Goal: Information Seeking & Learning: Learn about a topic

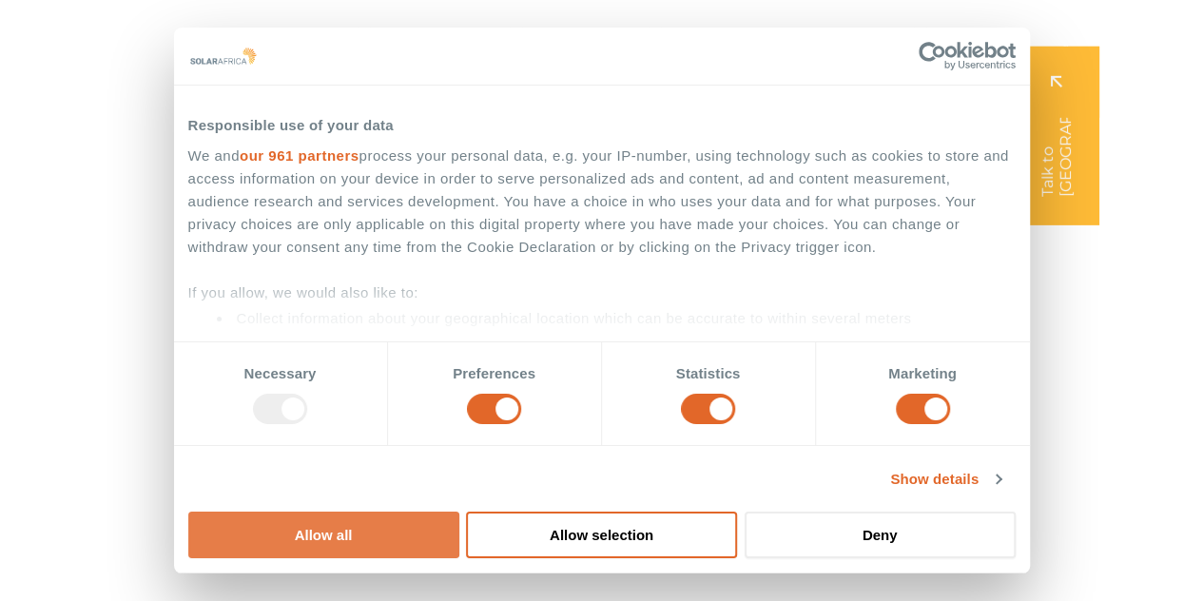
click at [459, 512] on button "Allow all" at bounding box center [323, 535] width 271 height 47
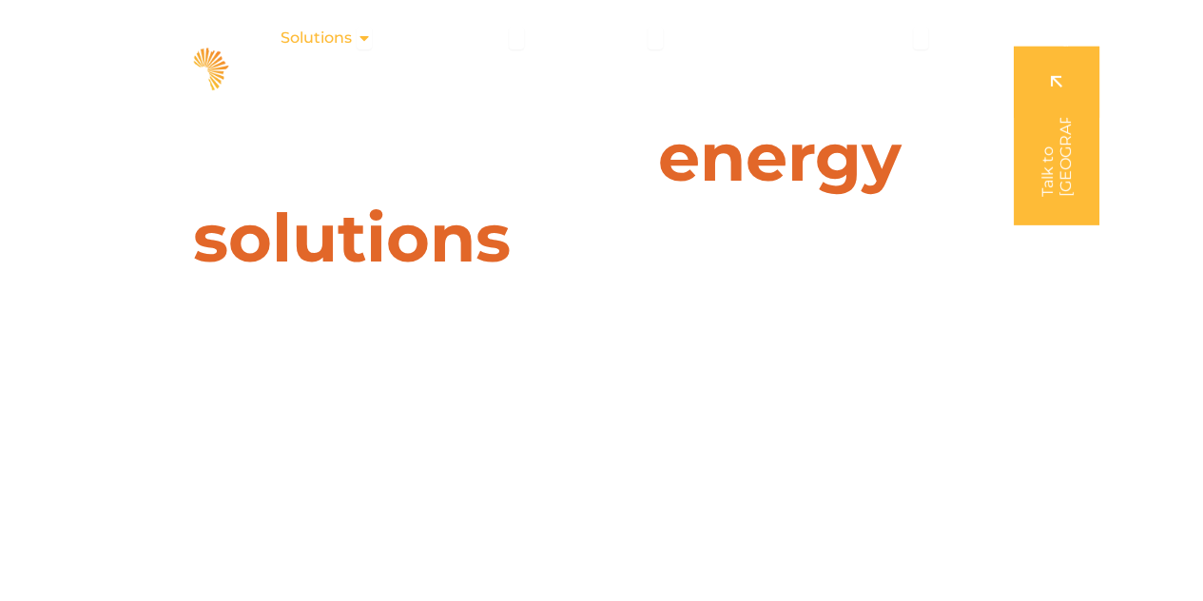
click at [365, 37] on icon "Menu" at bounding box center [364, 37] width 15 height 15
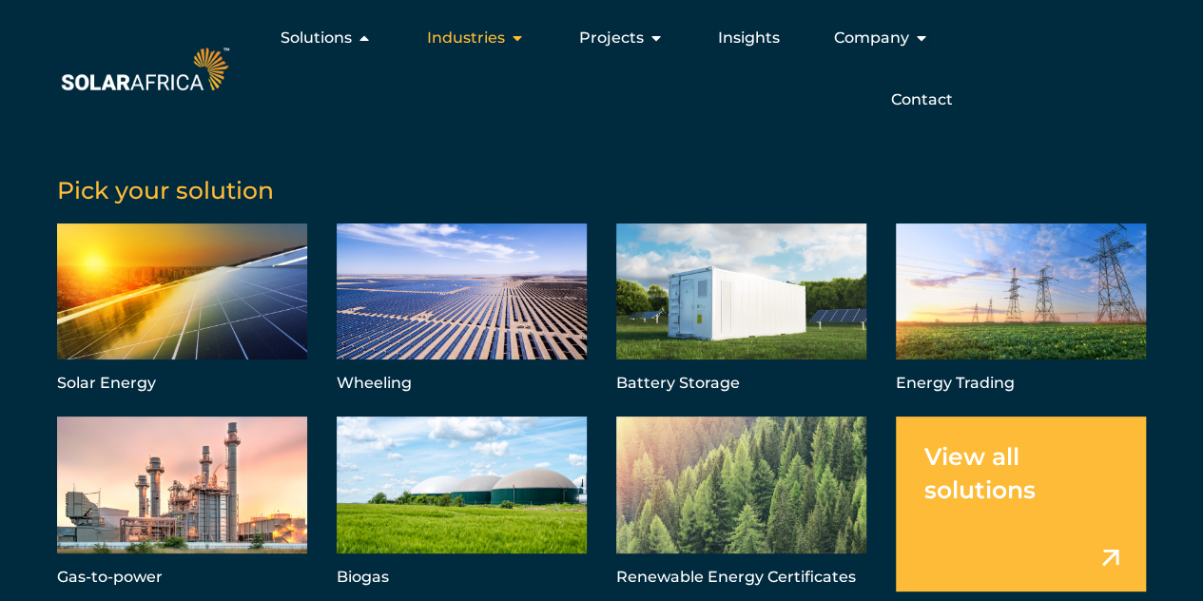
click at [495, 37] on span "Industries" at bounding box center [465, 38] width 78 height 23
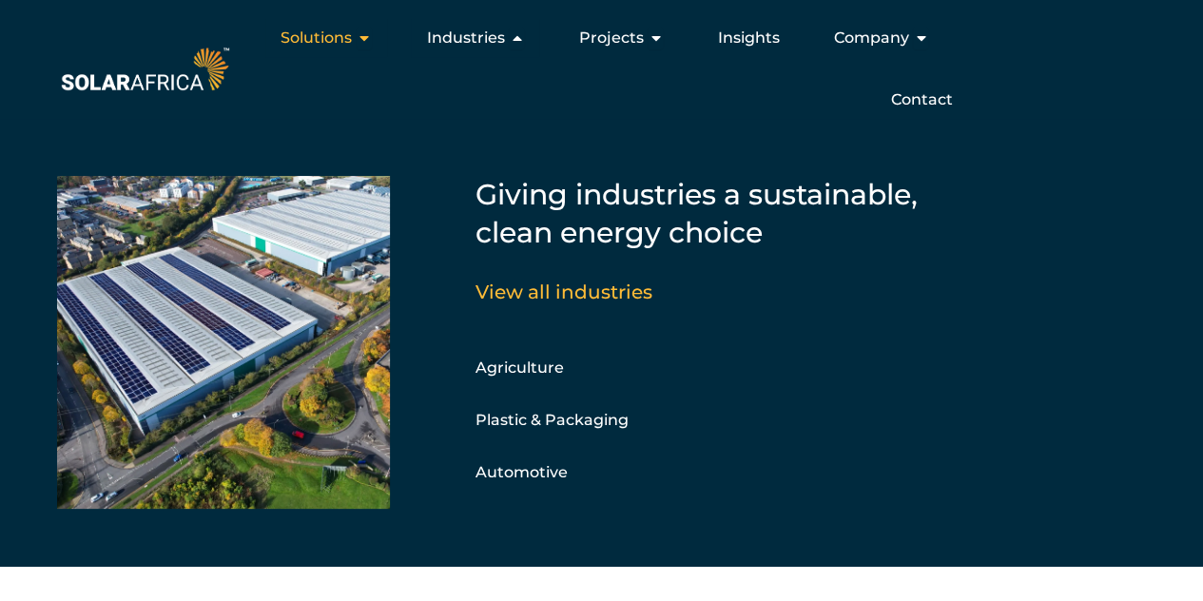
click at [363, 35] on icon "Menu" at bounding box center [364, 37] width 15 height 15
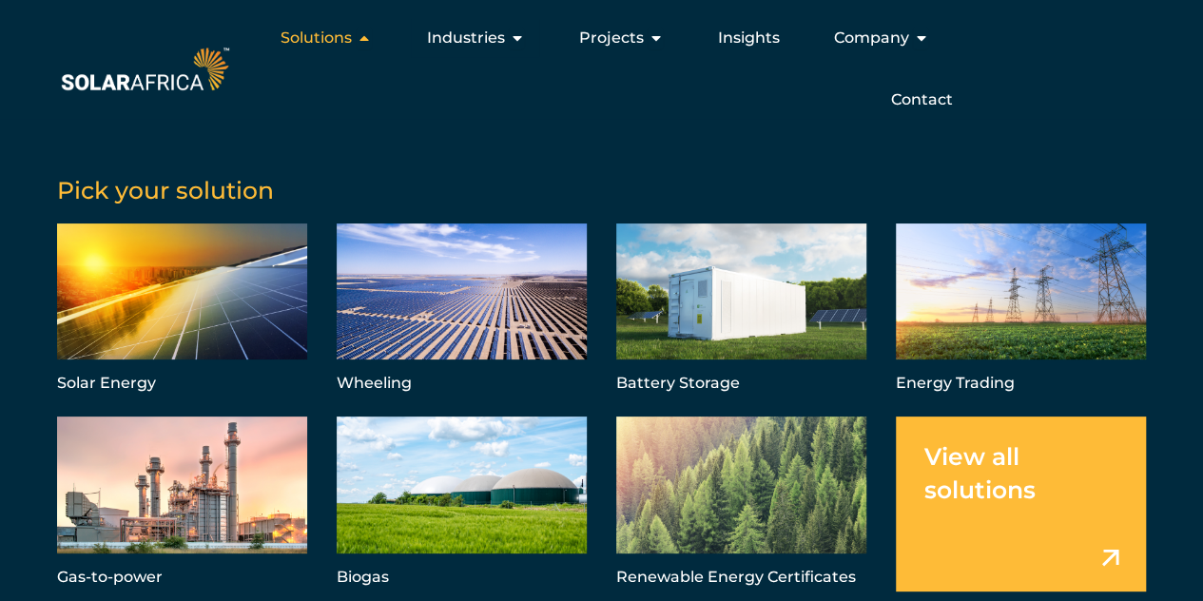
scroll to position [327, 0]
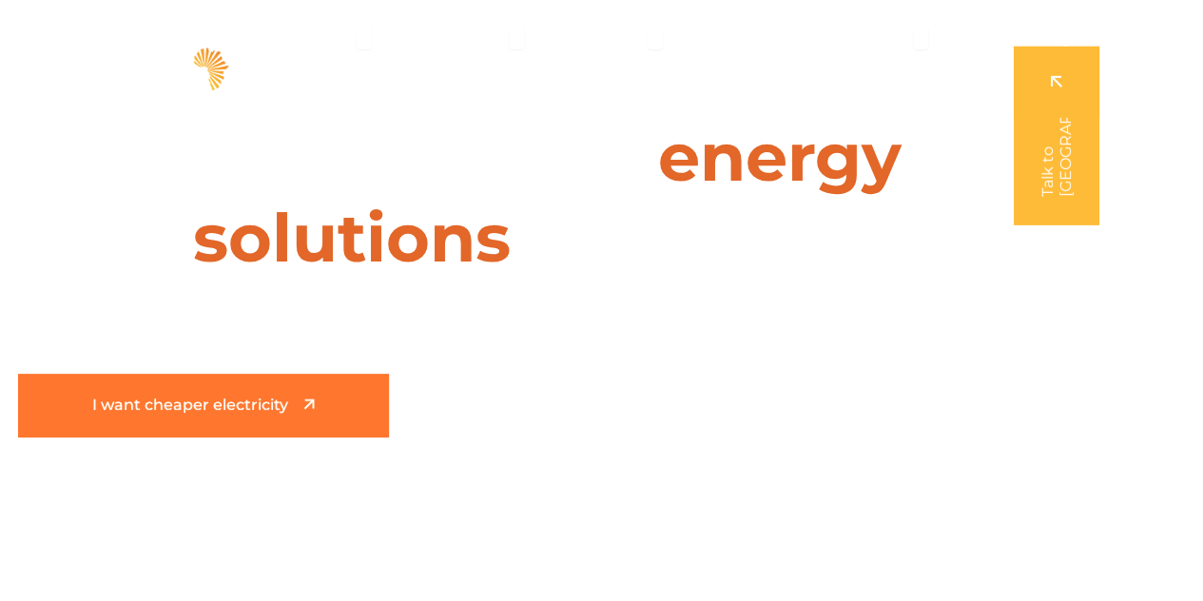
click at [215, 407] on span "I want cheaper electricity" at bounding box center [190, 406] width 196 height 16
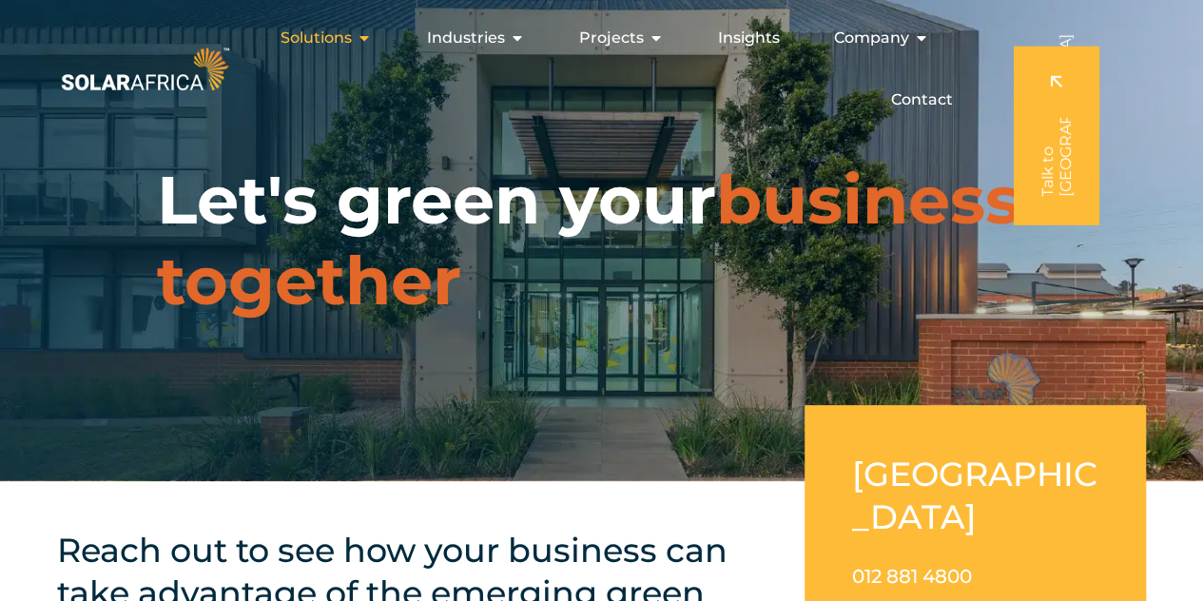
click at [359, 36] on div "Solutions Close Solutions Open Solutions" at bounding box center [326, 38] width 122 height 38
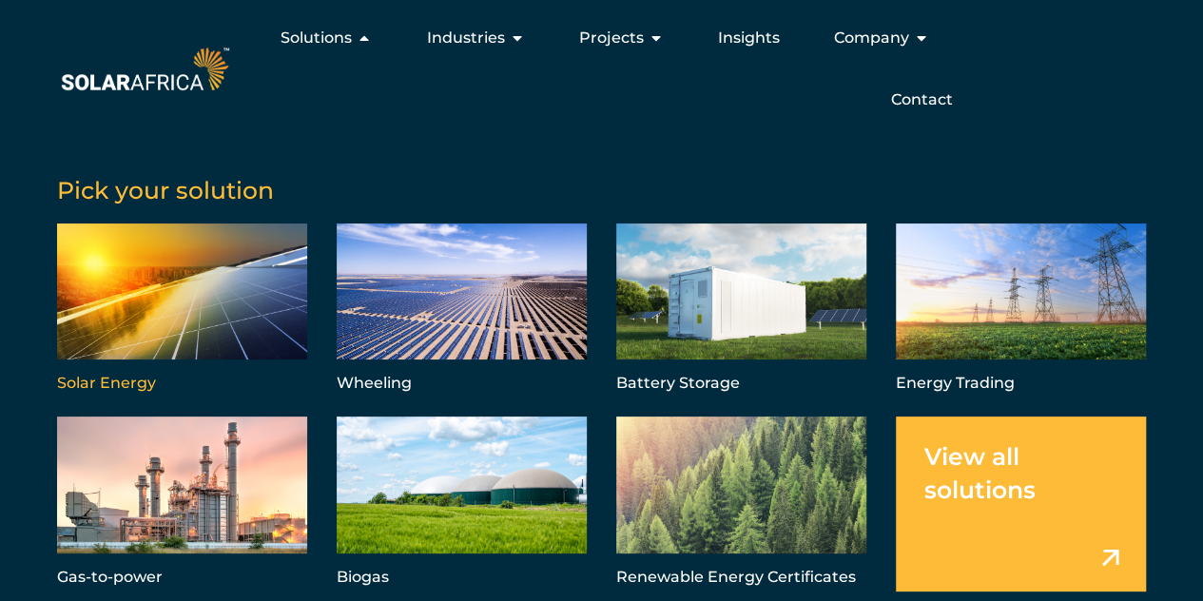
click at [223, 285] on link "Menu" at bounding box center [182, 310] width 250 height 174
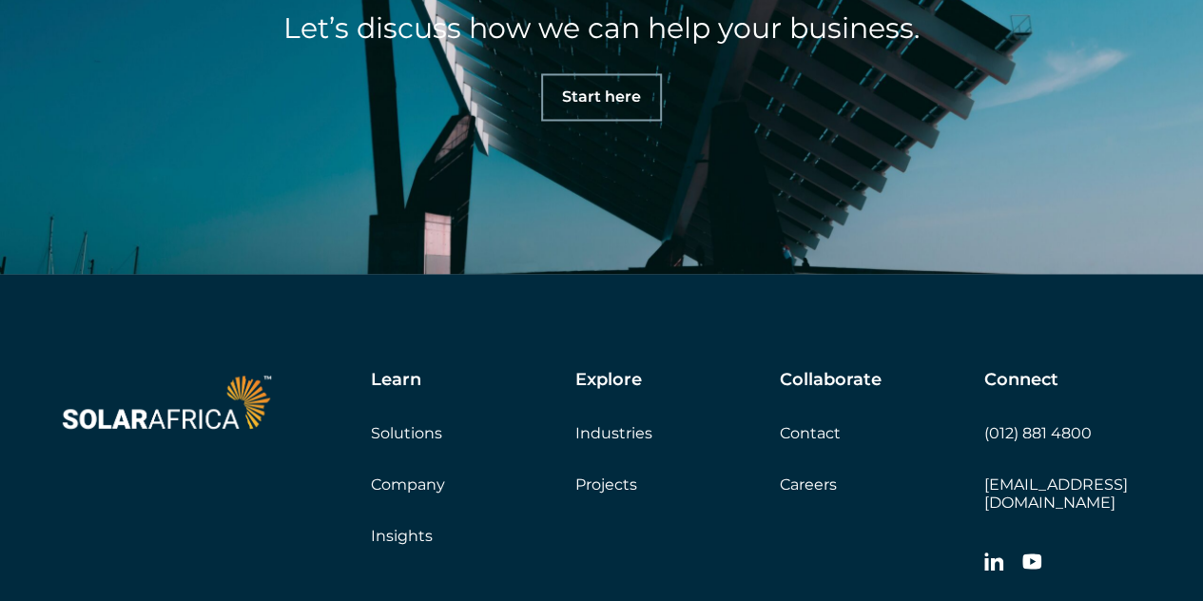
scroll to position [8846, 0]
